Goal: Information Seeking & Learning: Understand process/instructions

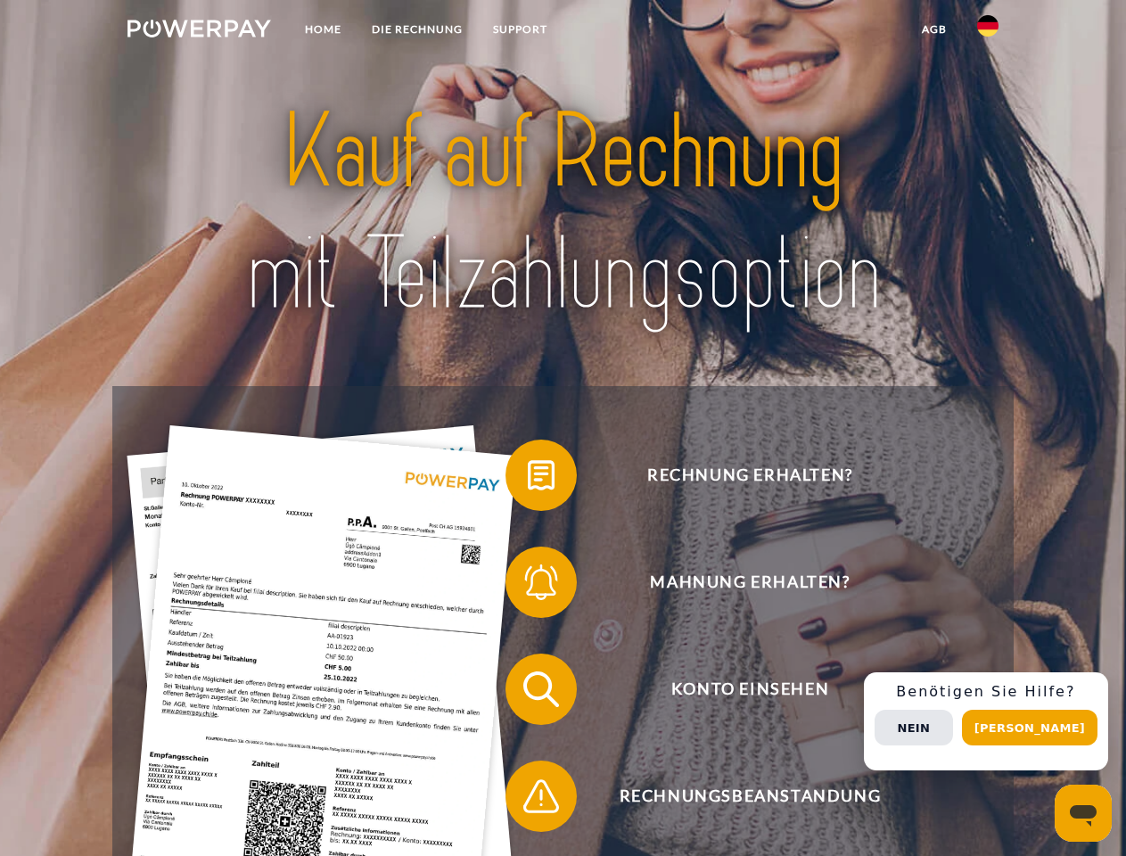
click at [199, 31] on img at bounding box center [199, 29] width 144 height 18
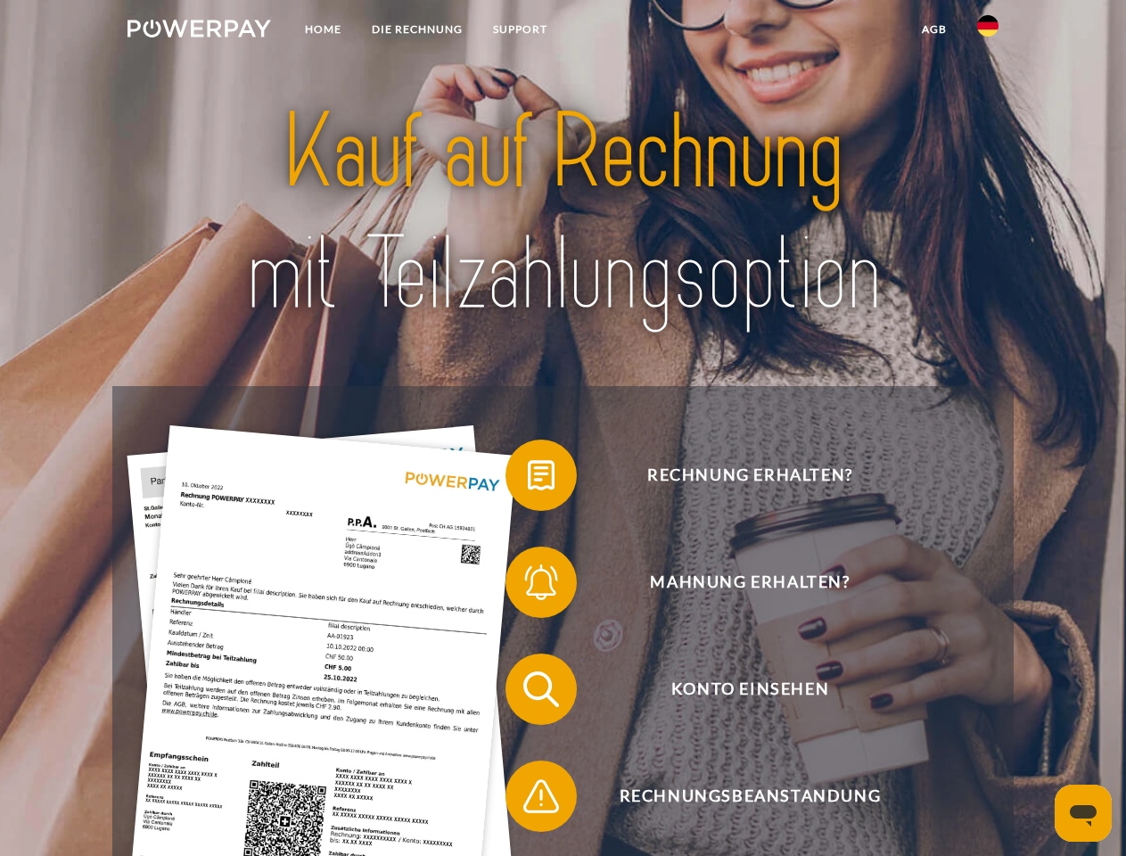
click at [988, 31] on img at bounding box center [987, 25] width 21 height 21
click at [933, 29] on link "agb" at bounding box center [934, 29] width 55 height 32
click at [528, 479] on span at bounding box center [514, 475] width 89 height 89
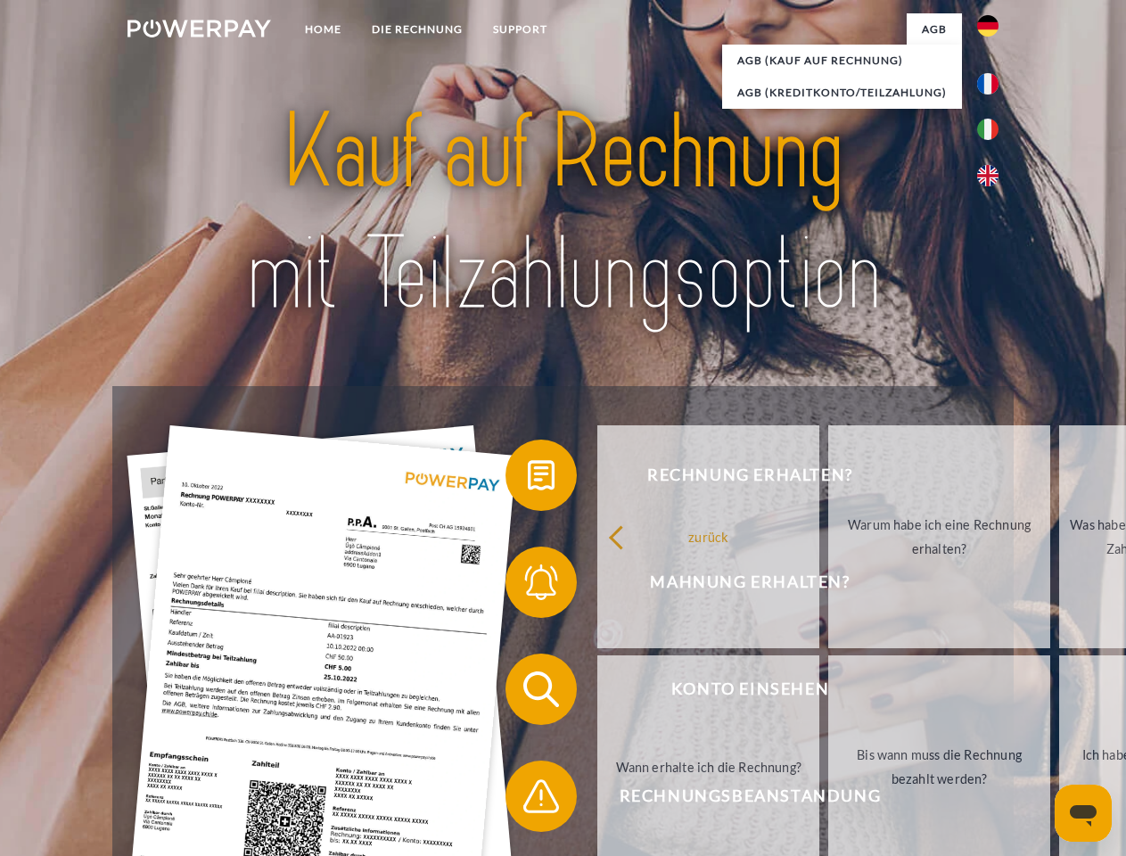
click at [528, 586] on span at bounding box center [514, 582] width 89 height 89
click at [828, 693] on link "Bis wann muss die Rechnung bezahlt werden?" at bounding box center [939, 766] width 222 height 223
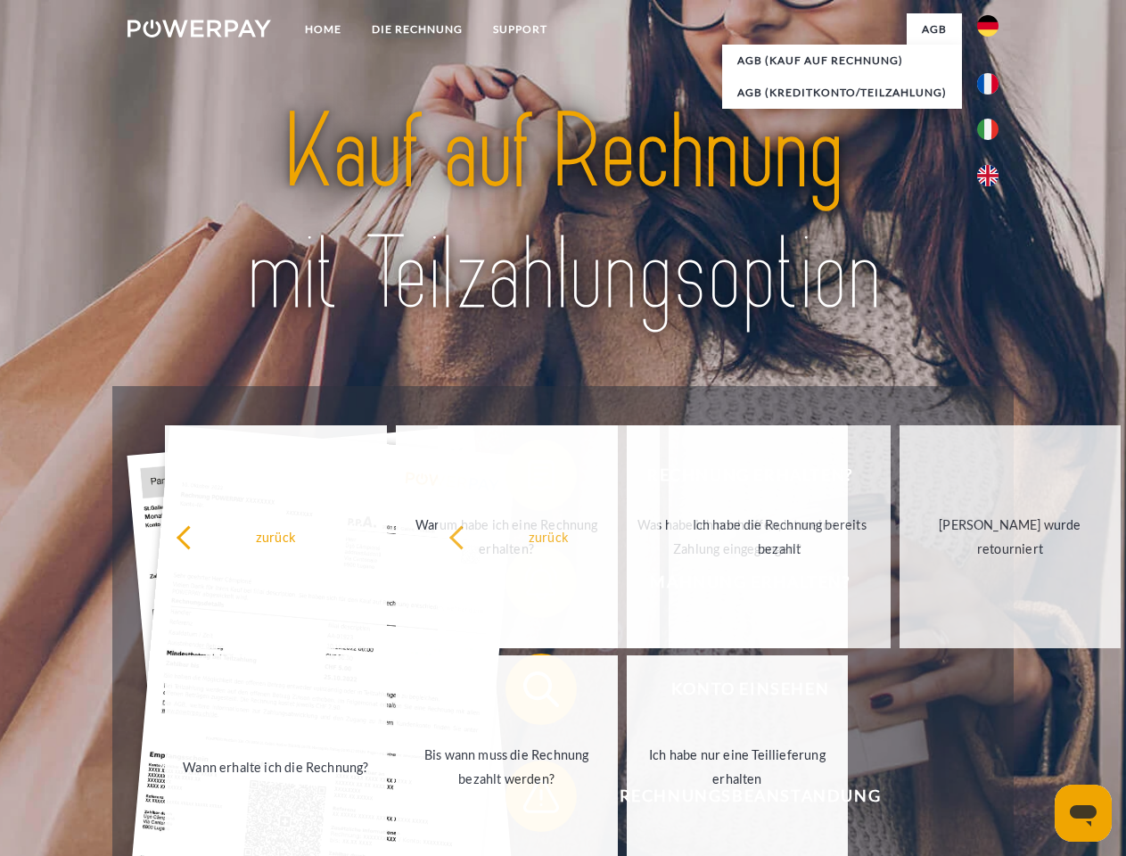
click at [528, 800] on span at bounding box center [514, 795] width 89 height 89
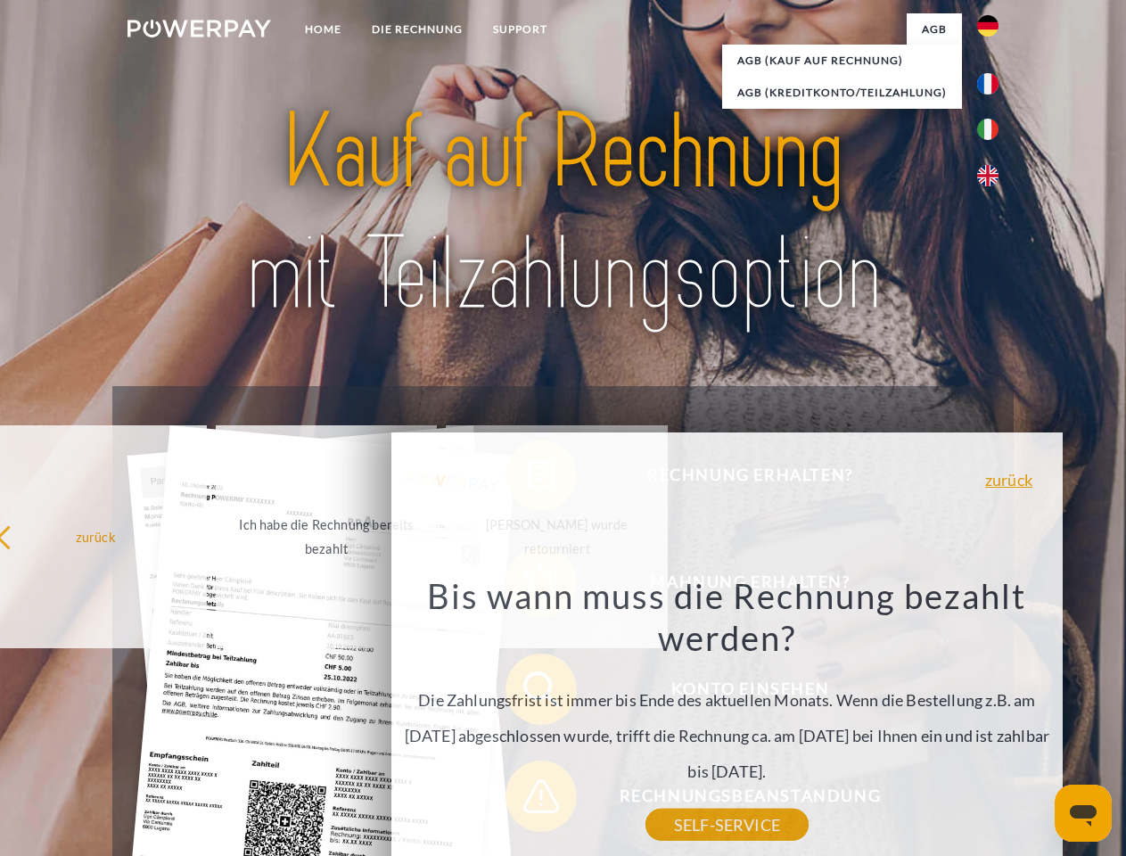
click at [992, 721] on div "Rechnung erhalten? Mahnung erhalten? Konto einsehen" at bounding box center [562, 742] width 900 height 713
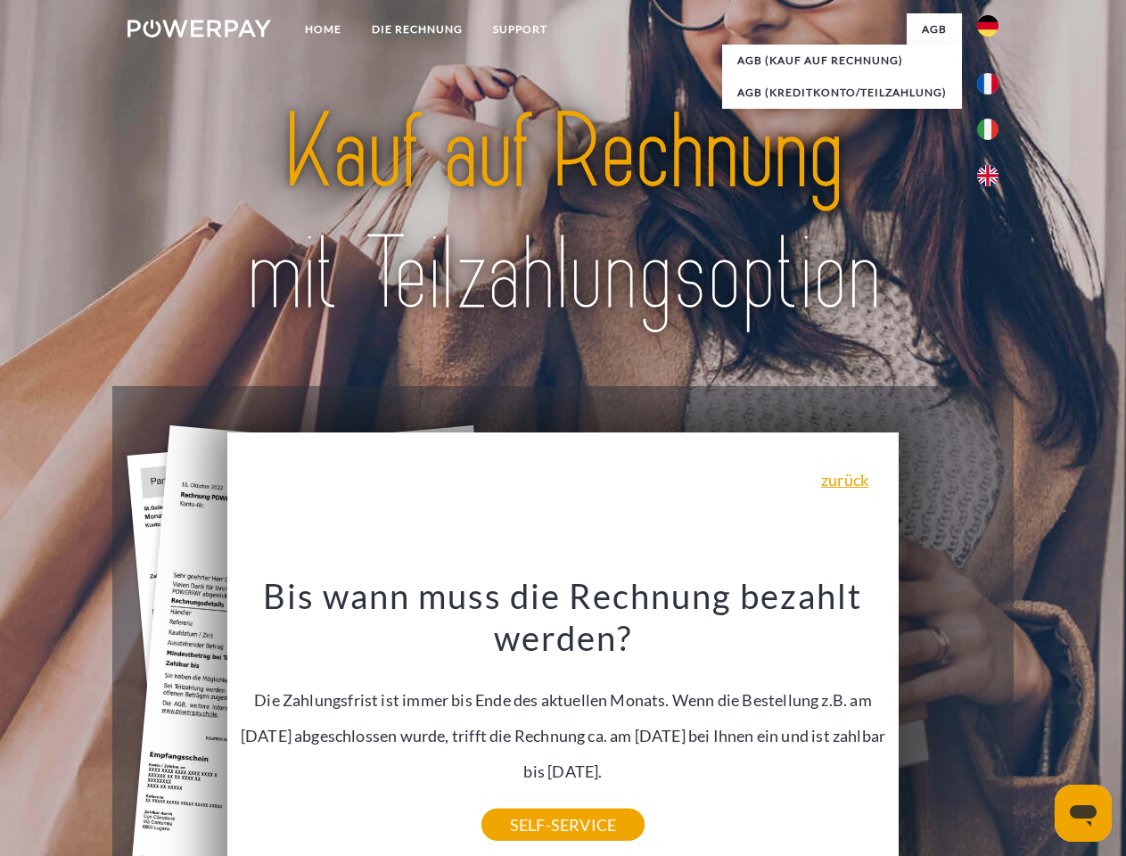
click at [949, 725] on span "Konto einsehen" at bounding box center [749, 688] width 437 height 71
click at [1036, 727] on header "Home DIE RECHNUNG SUPPORT" at bounding box center [563, 615] width 1126 height 1231
